Goal: Task Accomplishment & Management: Manage account settings

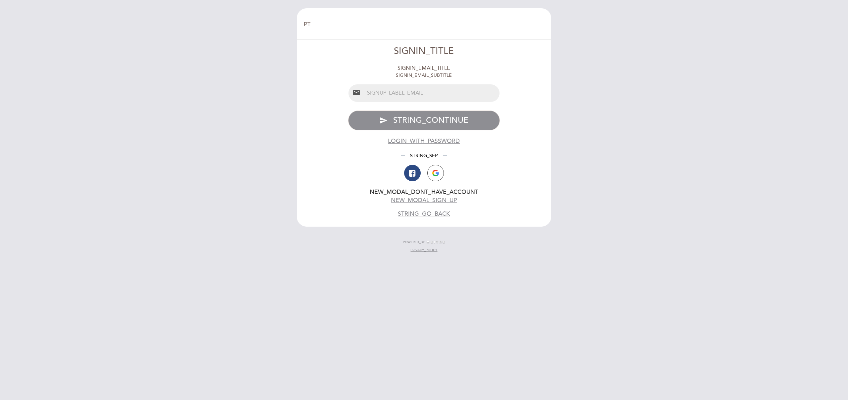
select select "pt"
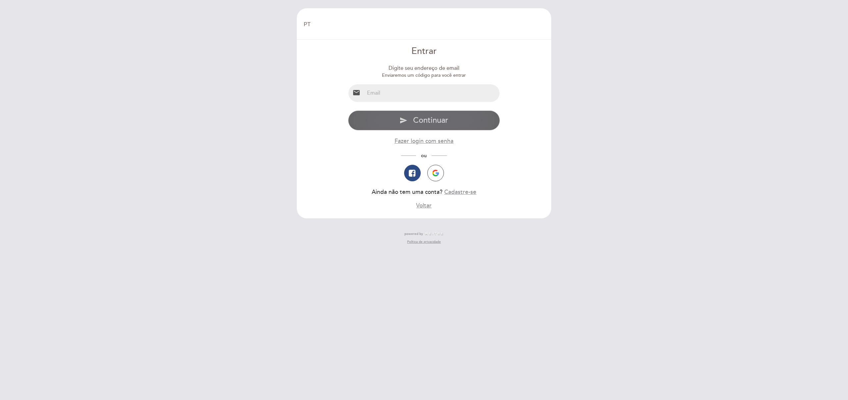
type input "[EMAIL_ADDRESS][DOMAIN_NAME]"
click at [432, 123] on span "Continuar" at bounding box center [430, 121] width 35 height 10
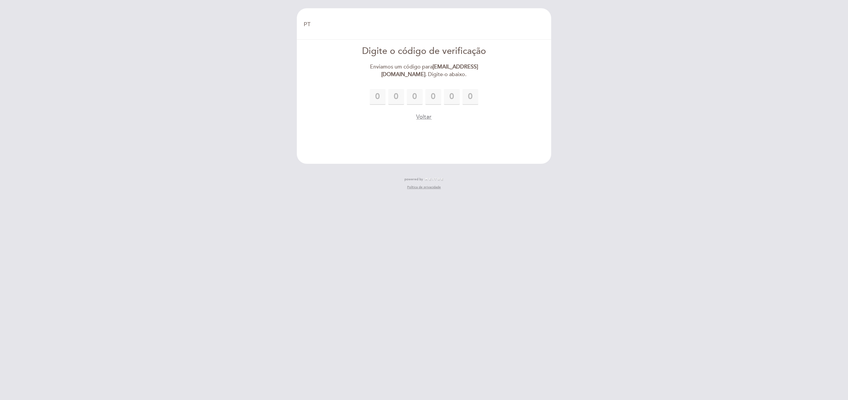
type input "9"
type input "7"
type input "2"
type input "3"
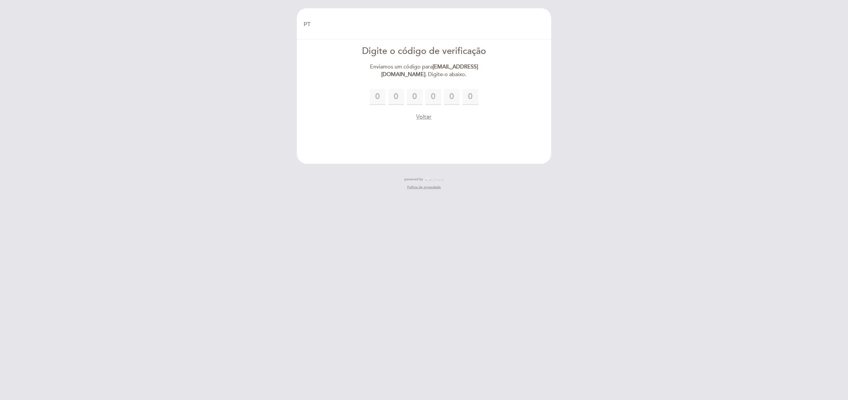
type input "1"
